Goal: Transaction & Acquisition: Purchase product/service

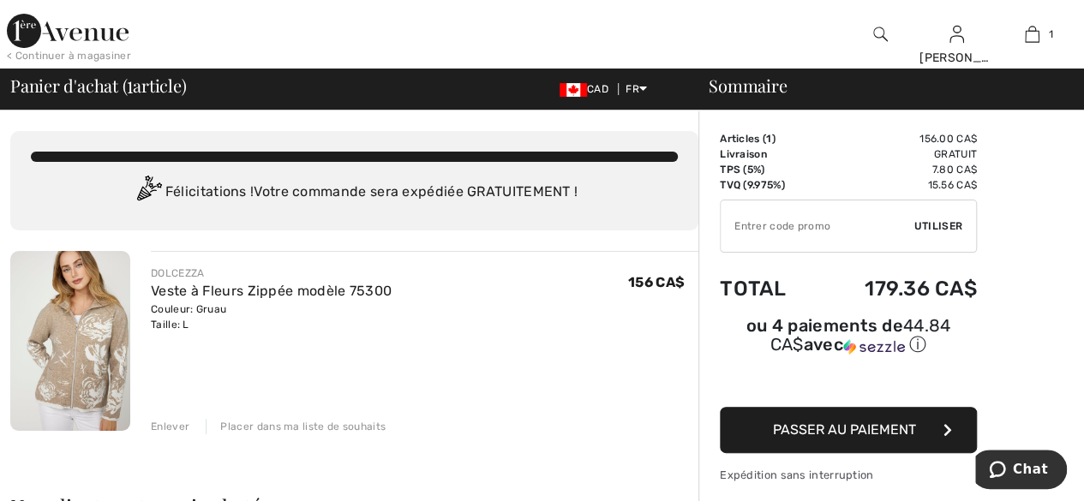
scroll to position [86, 0]
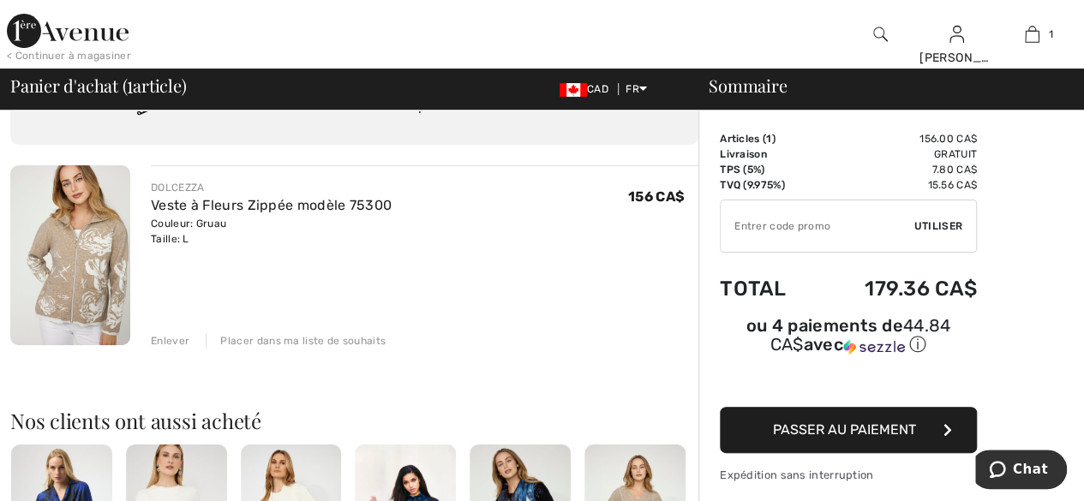
click at [860, 421] on span "Passer au paiement" at bounding box center [844, 429] width 143 height 16
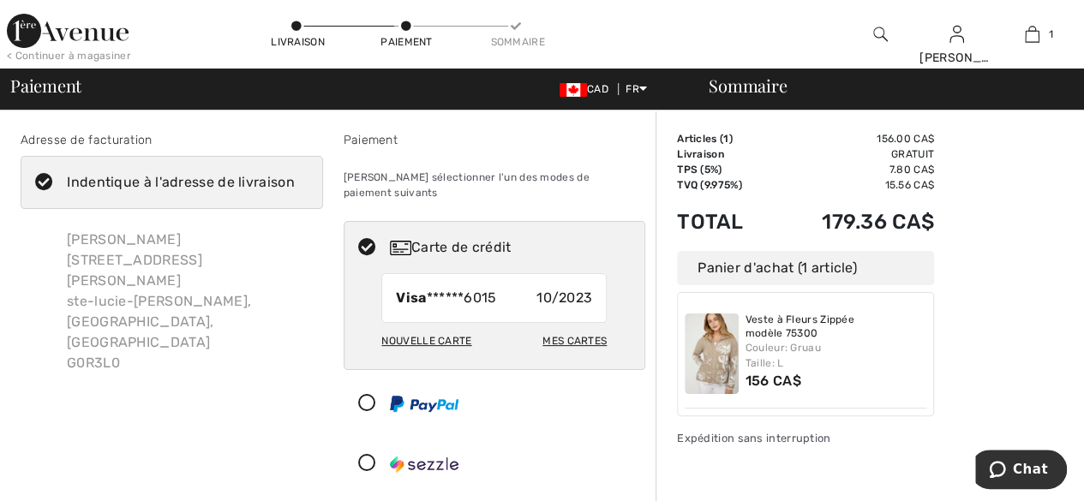
click at [412, 326] on div "Nouvelle carte" at bounding box center [426, 340] width 90 height 29
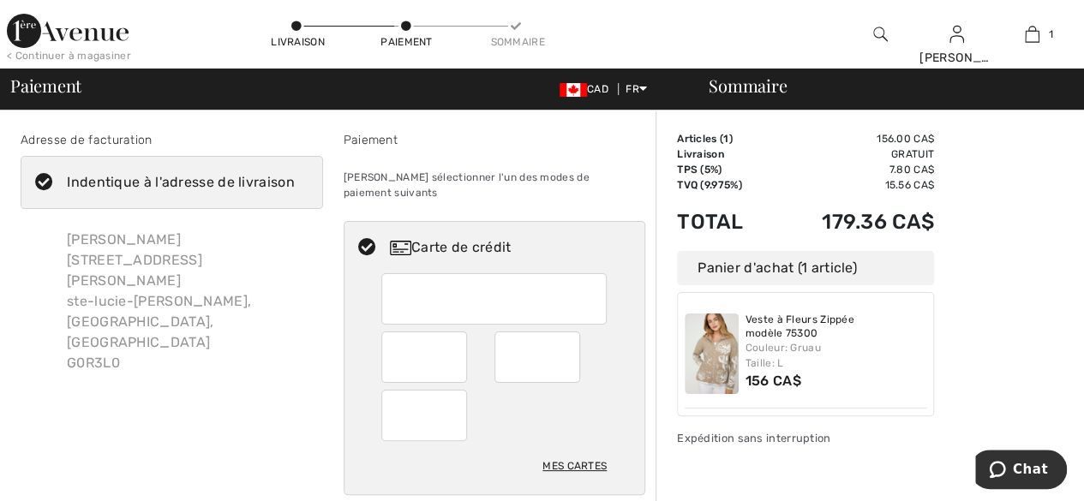
click at [386, 273] on div at bounding box center [493, 298] width 225 height 51
click at [389, 393] on div at bounding box center [424, 415] width 86 height 51
click at [435, 448] on div "Mes cartes" at bounding box center [493, 471] width 225 height 46
radio input "true"
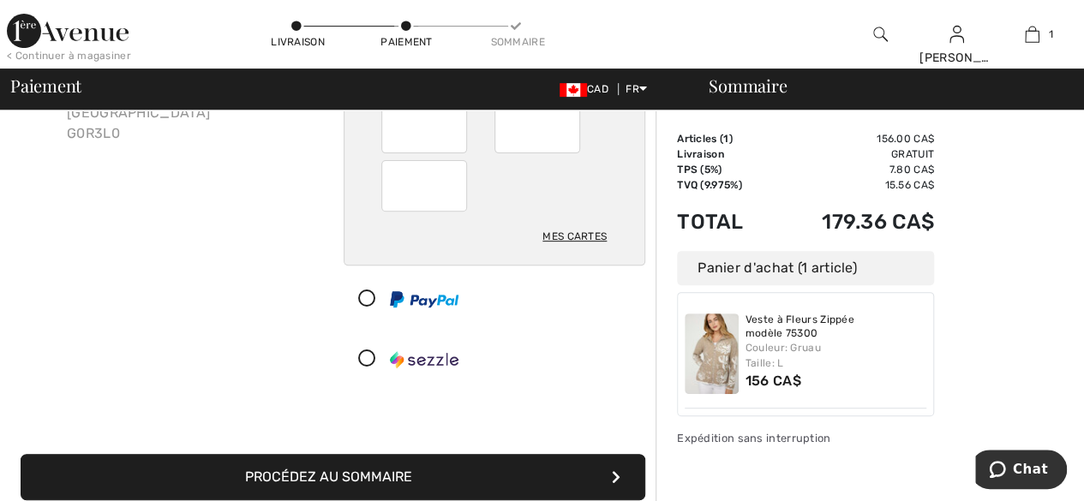
scroll to position [257, 0]
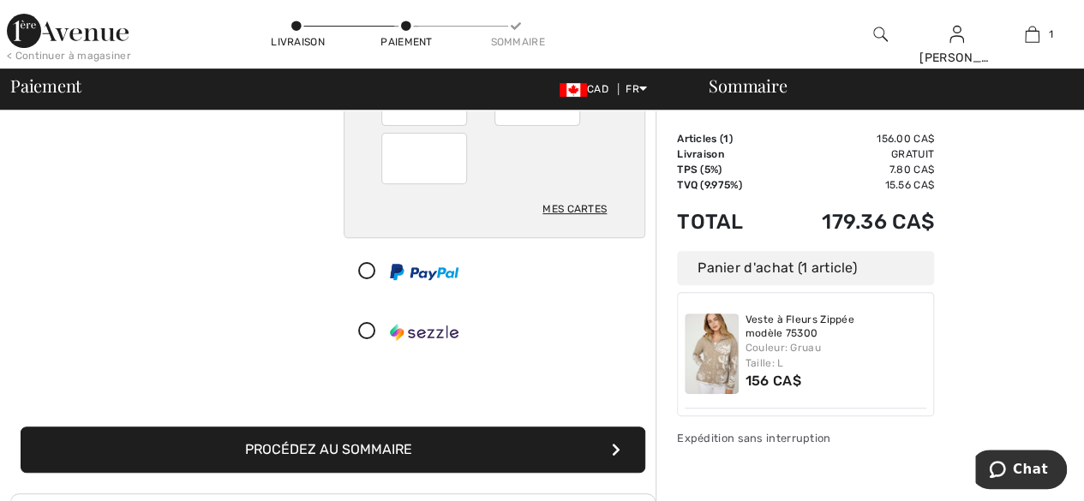
click at [370, 427] on button "Procédez au sommaire" at bounding box center [333, 450] width 625 height 46
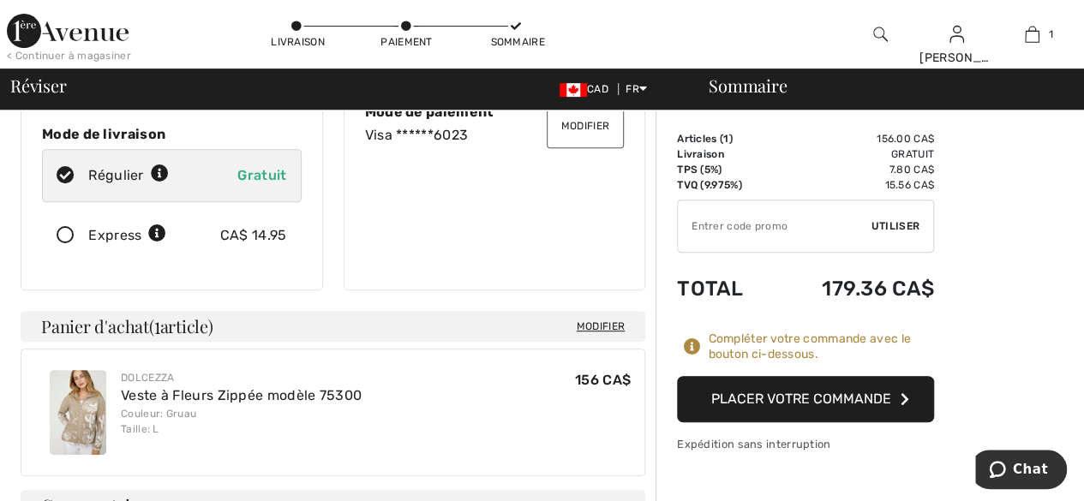
scroll to position [86, 0]
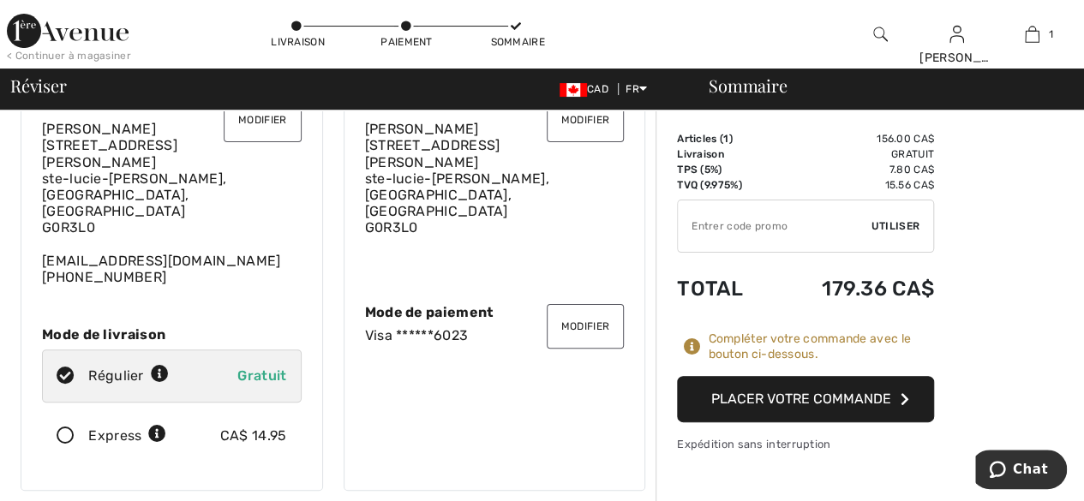
click at [772, 398] on button "Placer votre commande" at bounding box center [805, 399] width 257 height 46
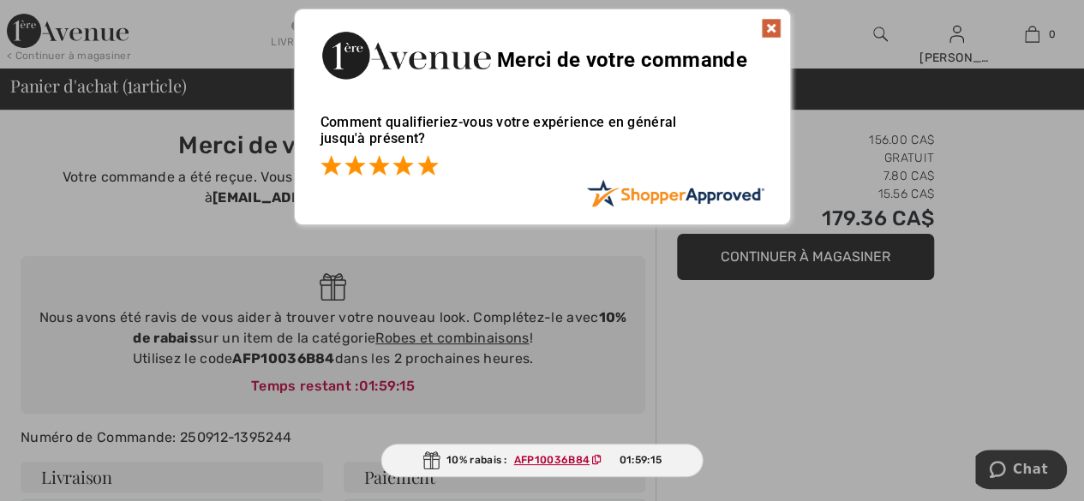
click at [430, 158] on span at bounding box center [427, 165] width 21 height 21
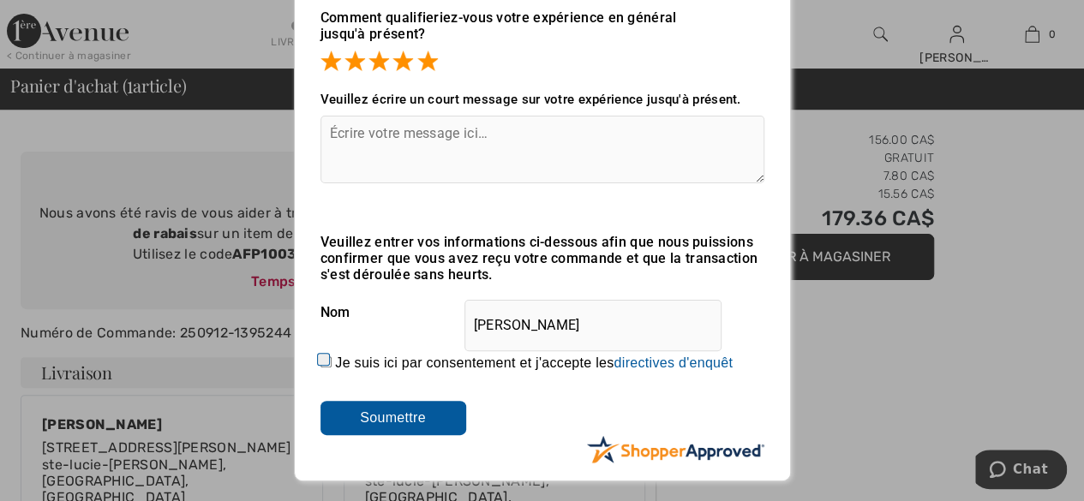
scroll to position [257, 0]
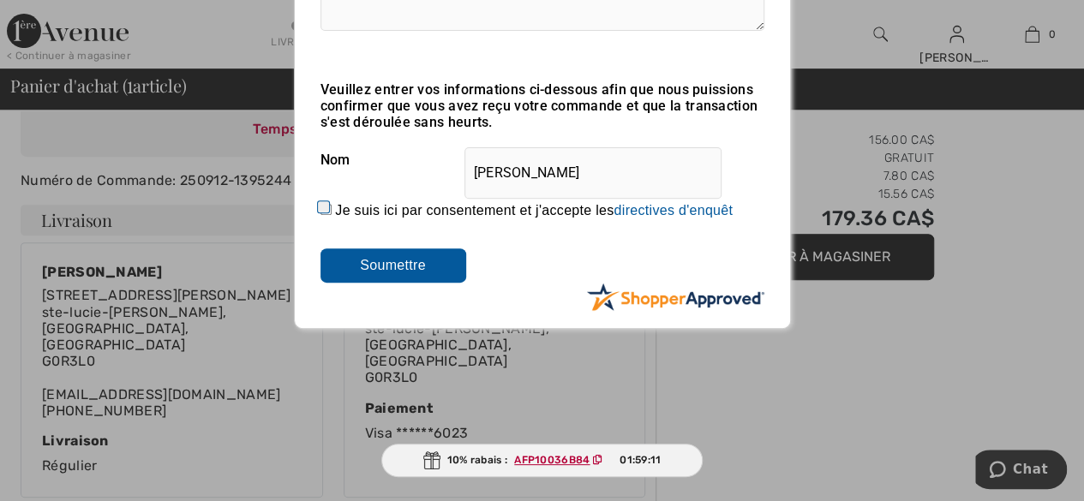
click at [320, 204] on input "Je suis ici par consentement et j'accepte les En soumettant une évaluation, vou…" at bounding box center [325, 209] width 11 height 11
checkbox input "true"
click at [380, 266] on input "Soumettre" at bounding box center [393, 265] width 146 height 34
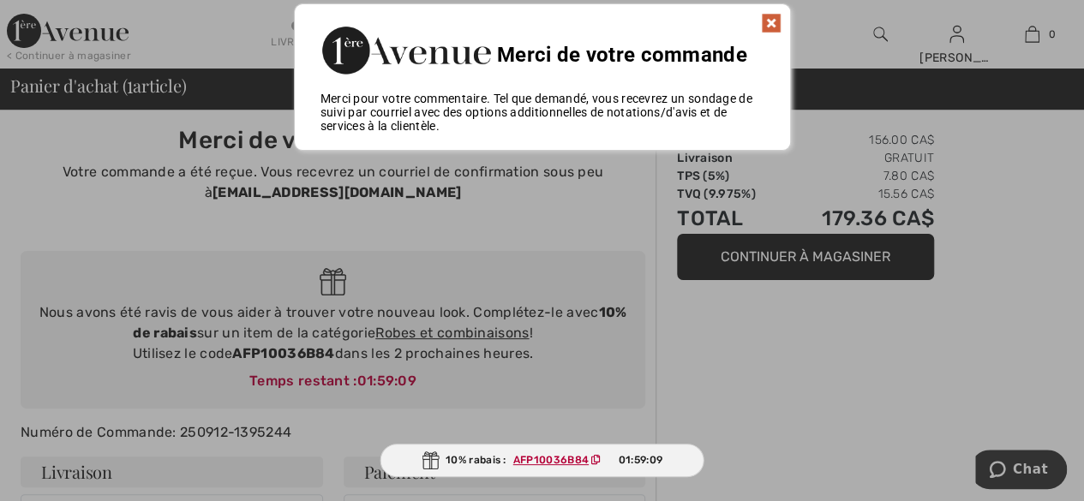
scroll to position [0, 0]
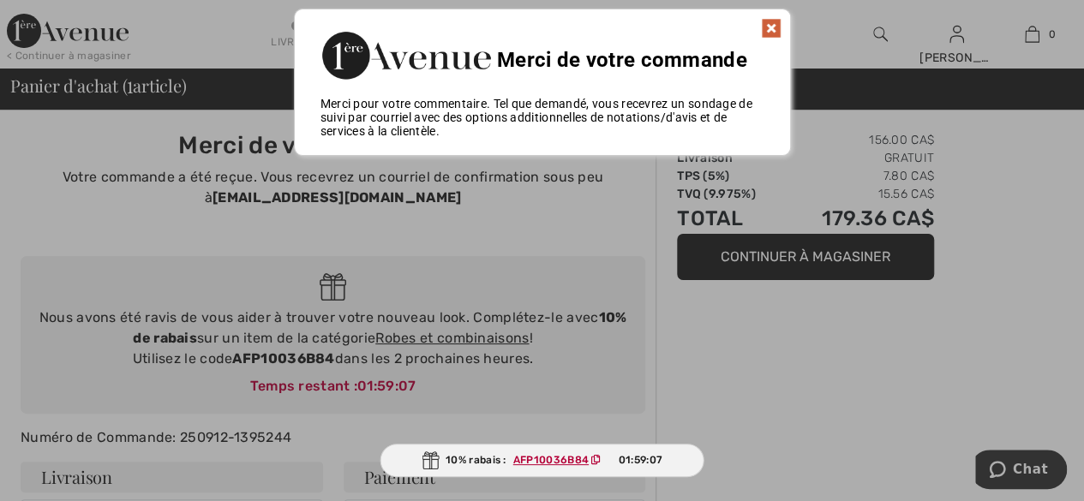
click at [768, 26] on img at bounding box center [771, 28] width 21 height 21
